Goal: Task Accomplishment & Management: Manage account settings

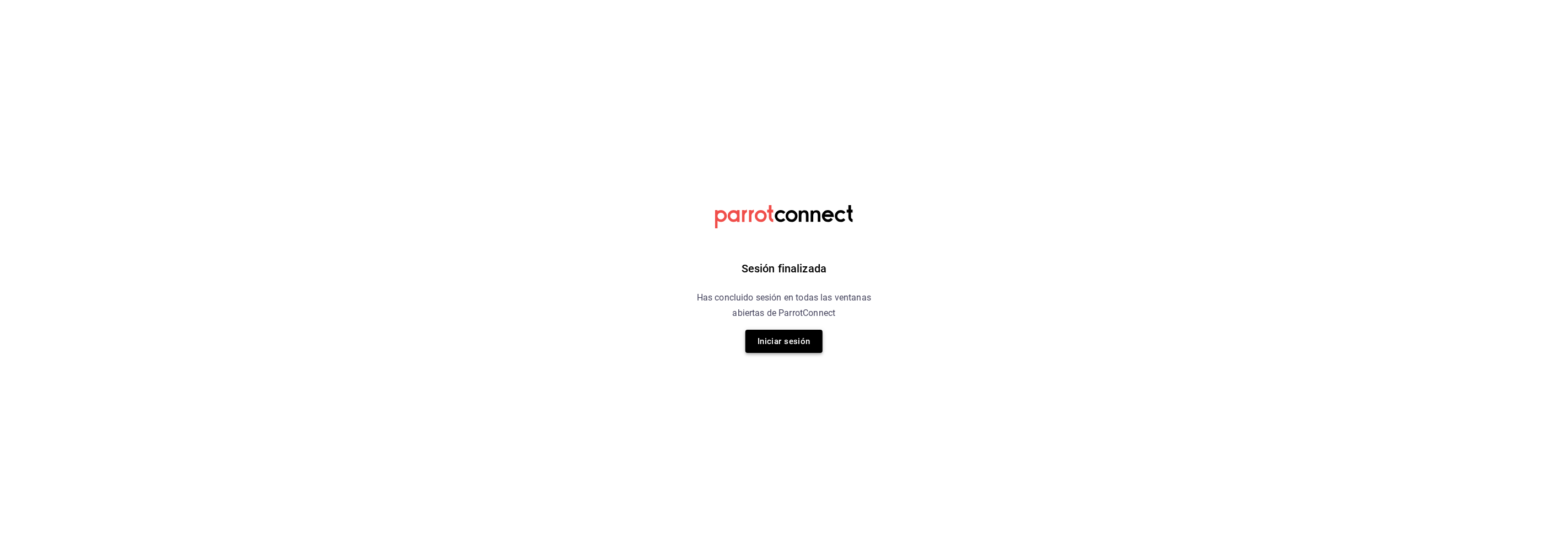
click at [814, 341] on button "Iniciar sesión" at bounding box center [784, 341] width 77 height 23
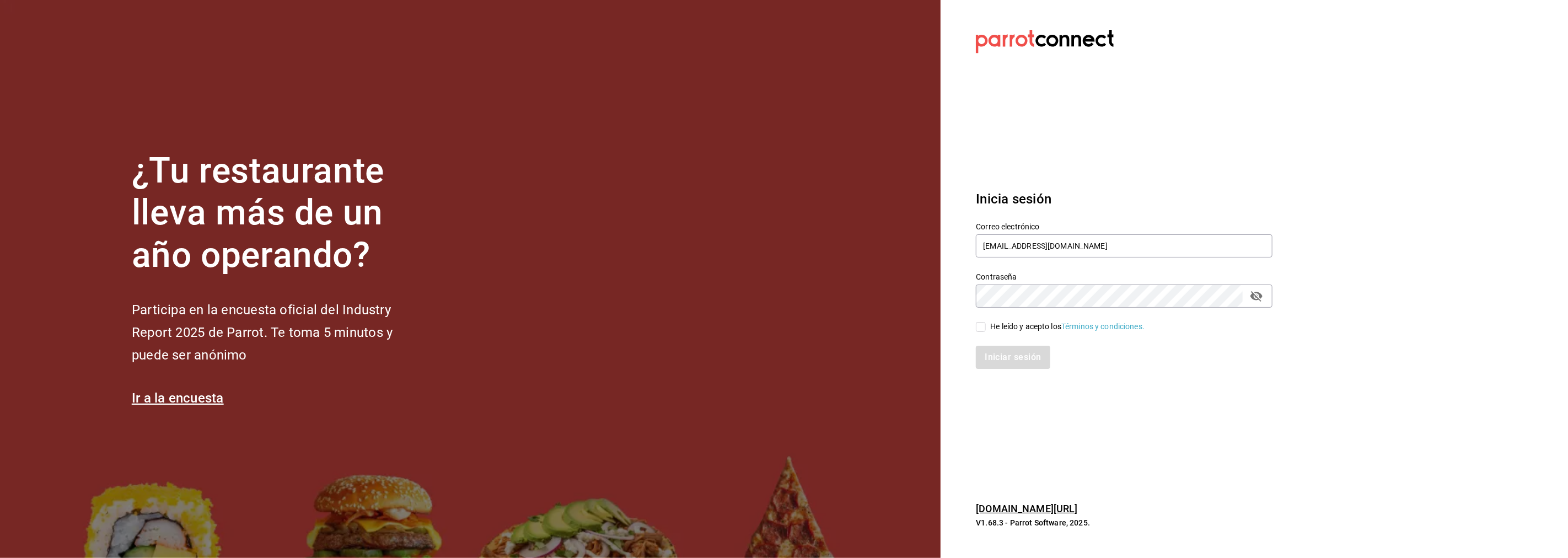
click at [985, 328] on input "He leído y acepto los Términos y condiciones." at bounding box center [981, 327] width 10 height 10
checkbox input "true"
click at [1010, 359] on button "Iniciar sesión" at bounding box center [1013, 357] width 75 height 23
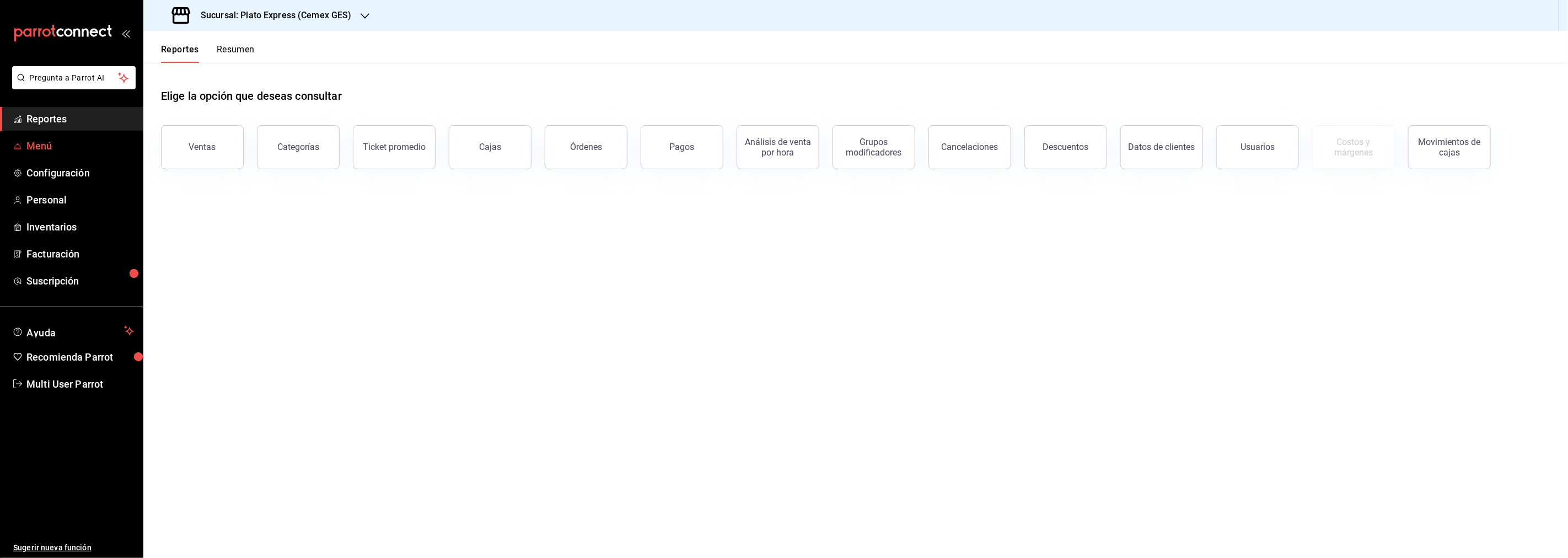
click at [45, 149] on span "Menú" at bounding box center [80, 146] width 108 height 15
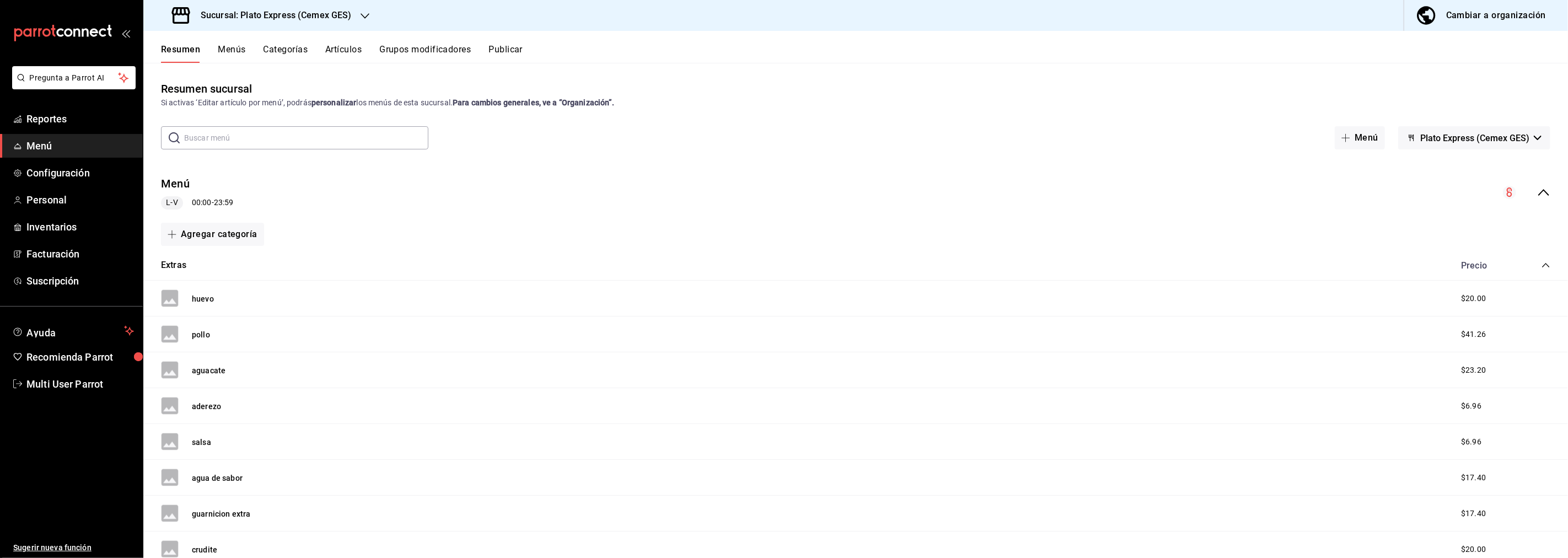
click at [326, 6] on div "Sucursal: Plato Express (Cemex GES)" at bounding box center [262, 15] width 222 height 31
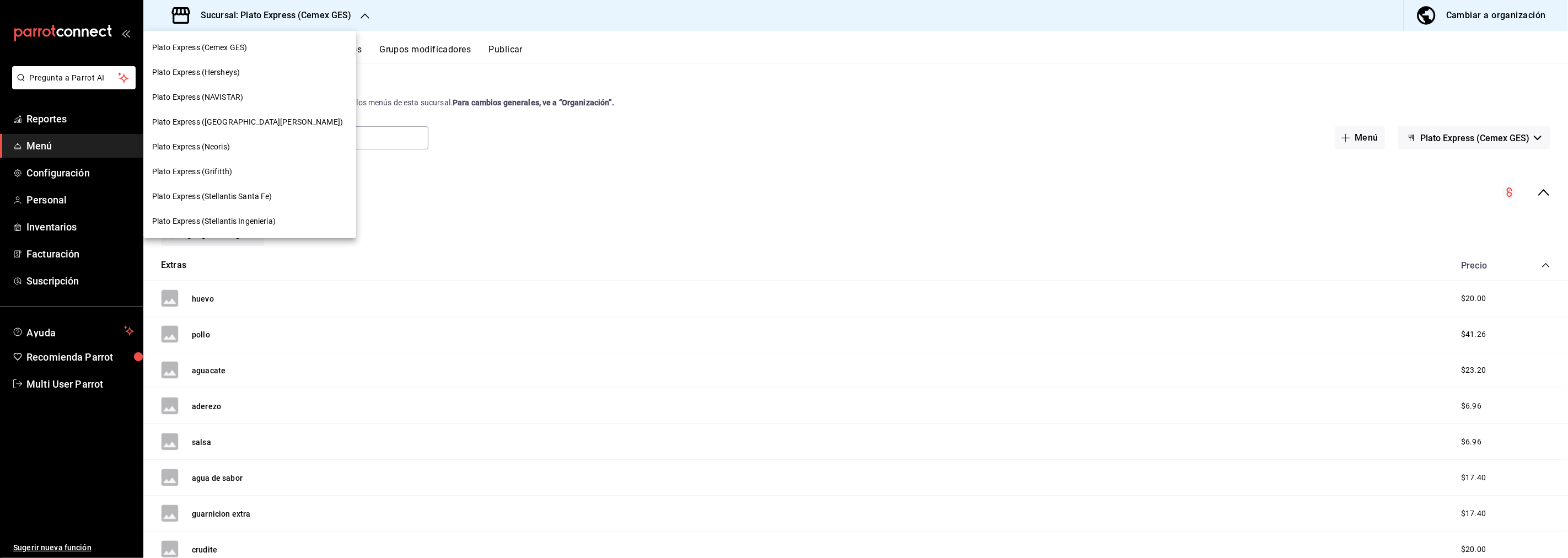
click at [215, 200] on span "Plato Express (Stellantis Santa Fe)" at bounding box center [212, 197] width 120 height 12
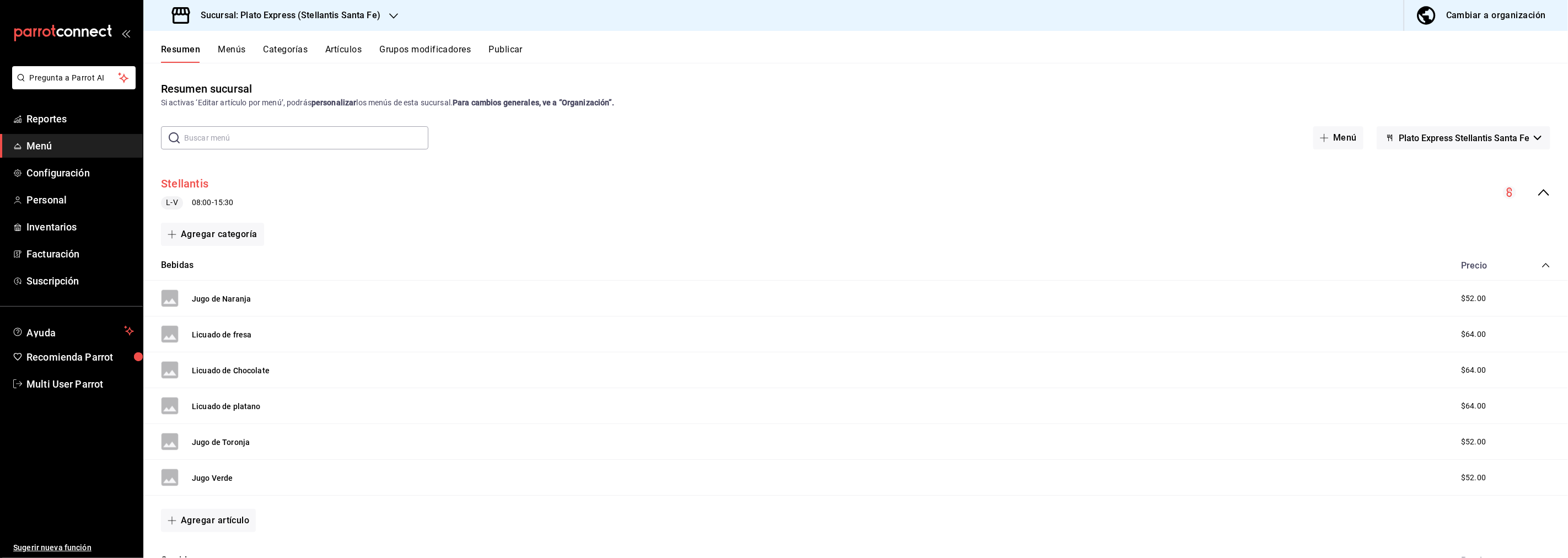
click at [192, 179] on button "Stellantis" at bounding box center [185, 183] width 48 height 16
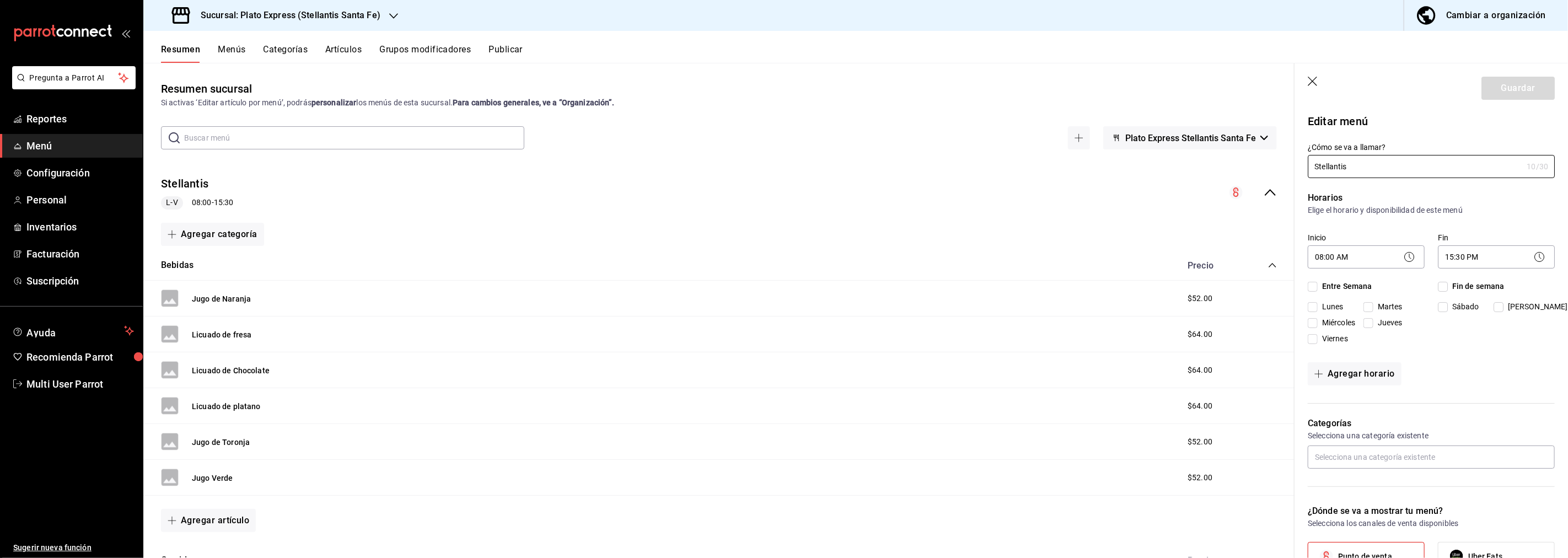
checkbox input "true"
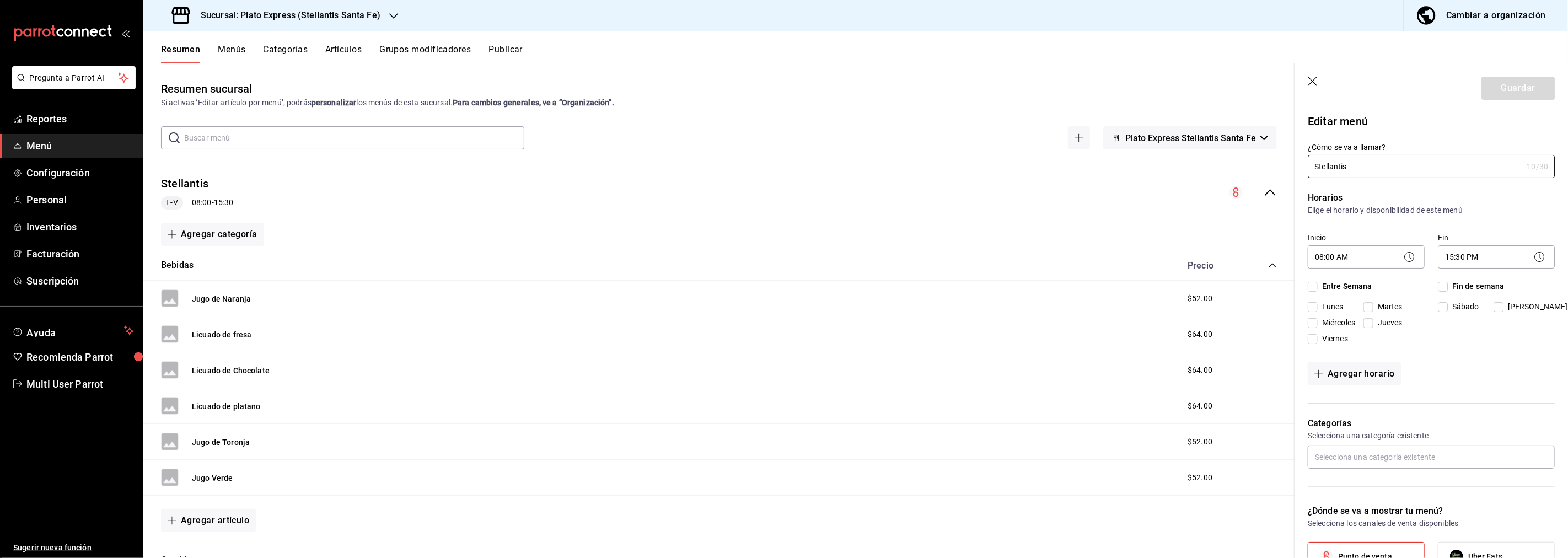
checkbox input "true"
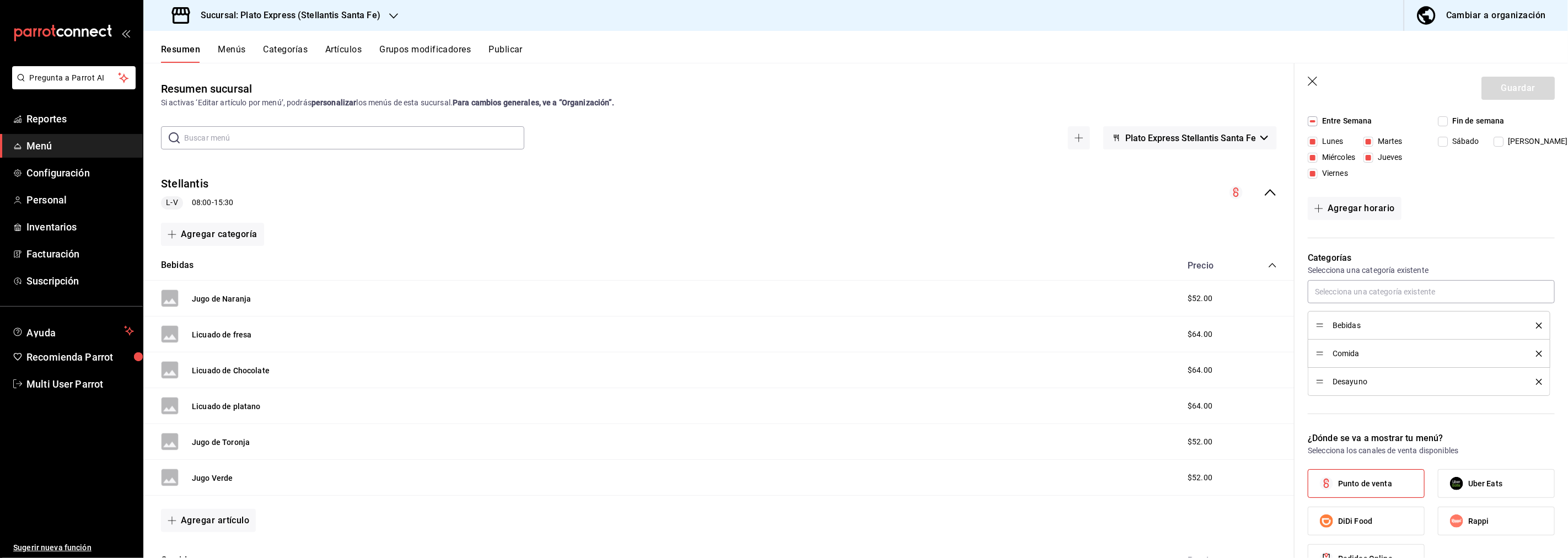
scroll to position [183, 0]
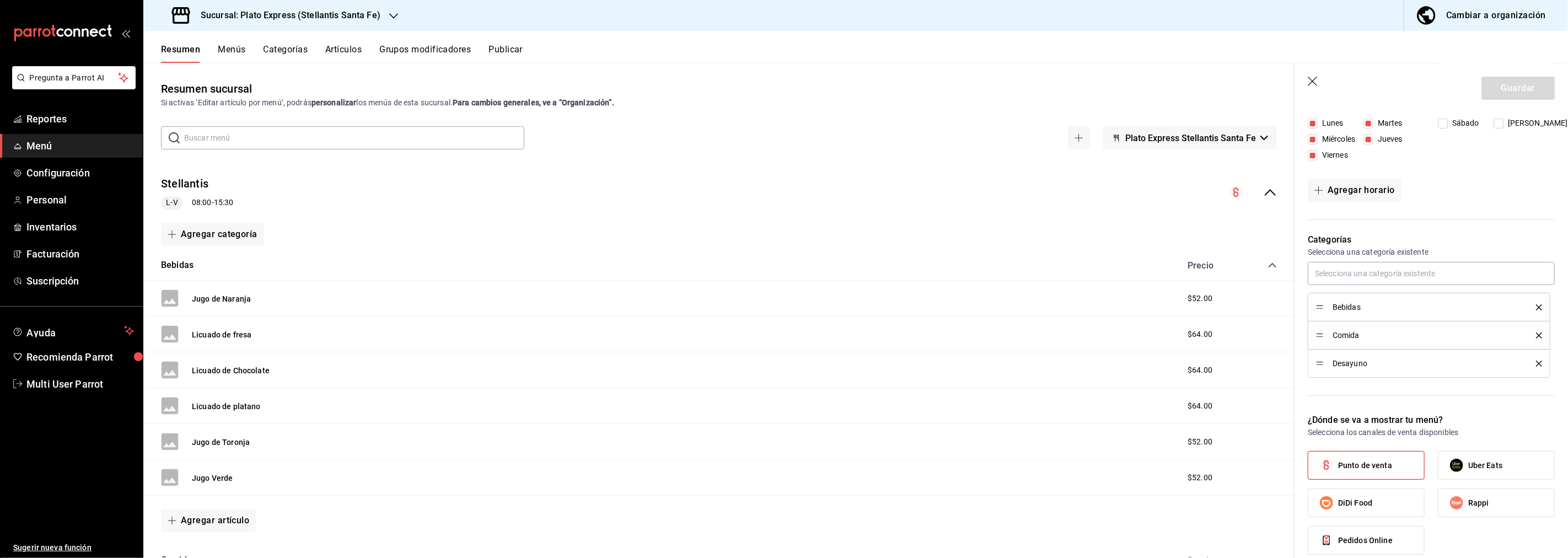
click at [1315, 83] on icon "button" at bounding box center [1312, 81] width 9 height 9
checkbox input "false"
type input "1756320581918"
